Goal: Check status: Check status

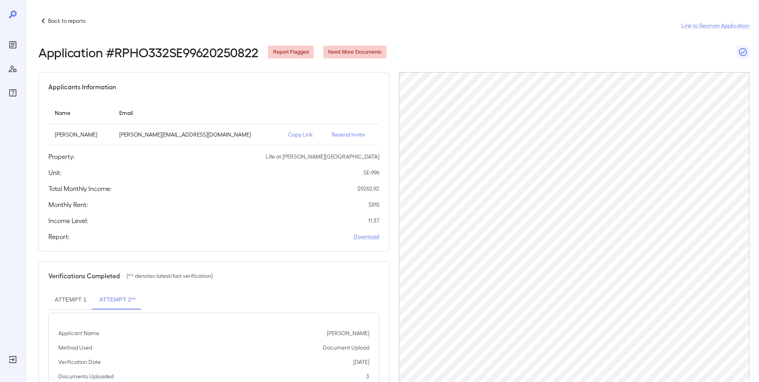
click at [56, 18] on p "Back to reports" at bounding box center [67, 21] width 38 height 8
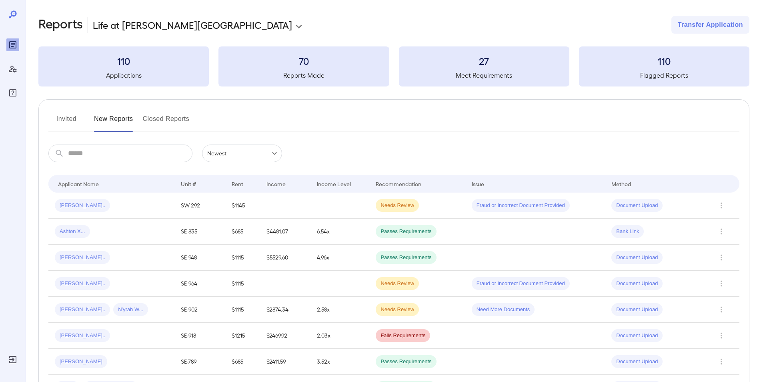
click at [113, 157] on input "text" at bounding box center [130, 153] width 124 height 18
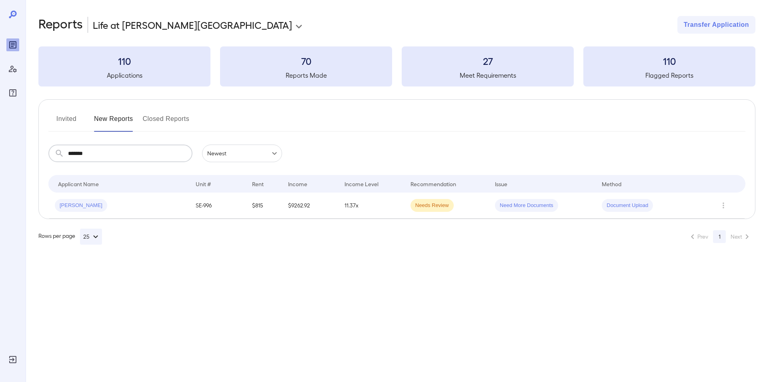
type input "*******"
click at [309, 205] on td "$9262.92" at bounding box center [310, 205] width 56 height 26
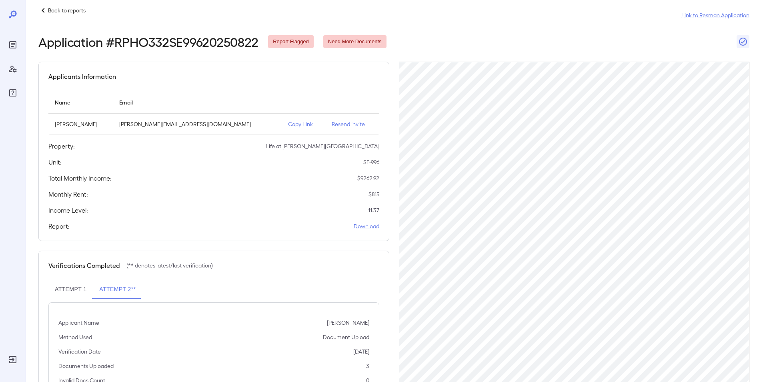
scroll to position [63, 0]
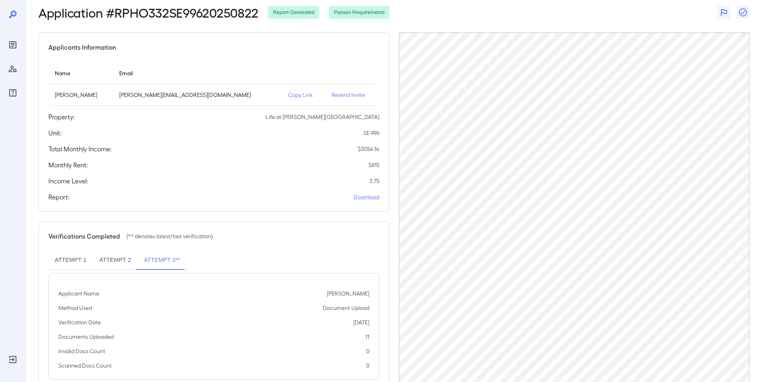
scroll to position [40, 0]
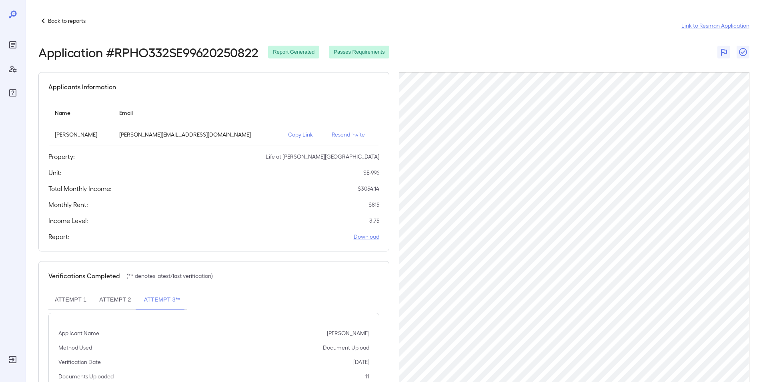
click at [52, 22] on p "Back to reports" at bounding box center [67, 21] width 38 height 8
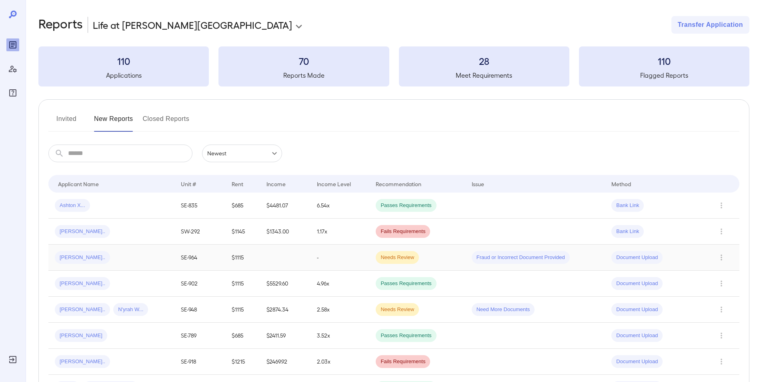
click at [323, 261] on td "-" at bounding box center [339, 257] width 59 height 26
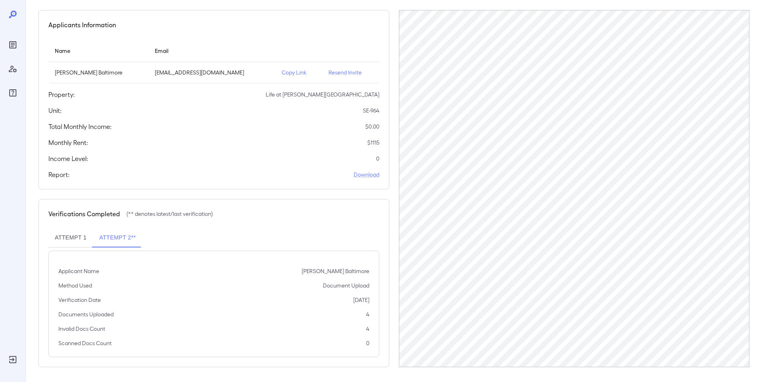
scroll to position [63, 0]
click at [72, 234] on button "Attempt 1" at bounding box center [70, 236] width 44 height 19
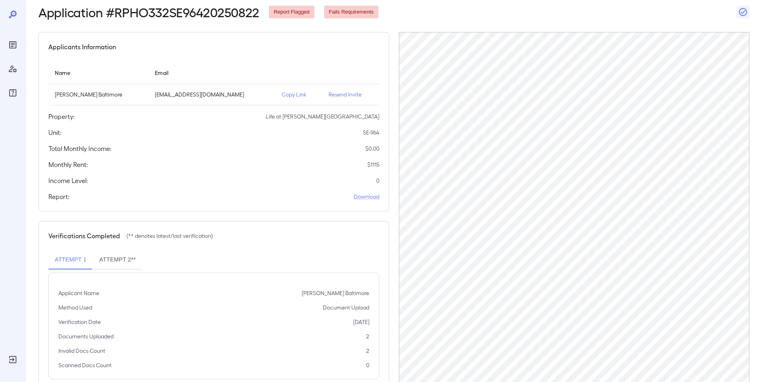
scroll to position [0, 0]
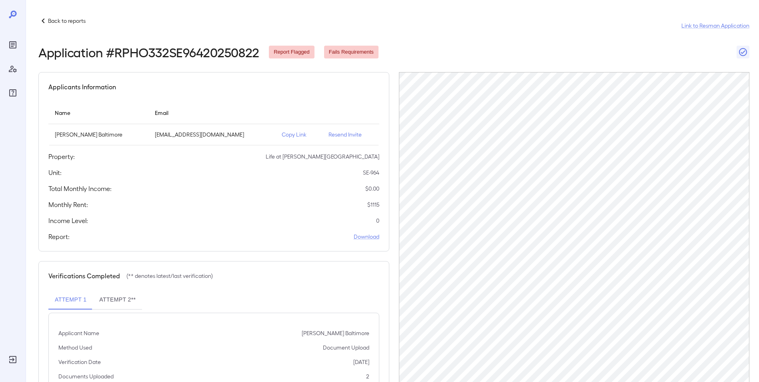
click at [47, 18] on icon at bounding box center [43, 21] width 10 height 10
